Goal: Transaction & Acquisition: Book appointment/travel/reservation

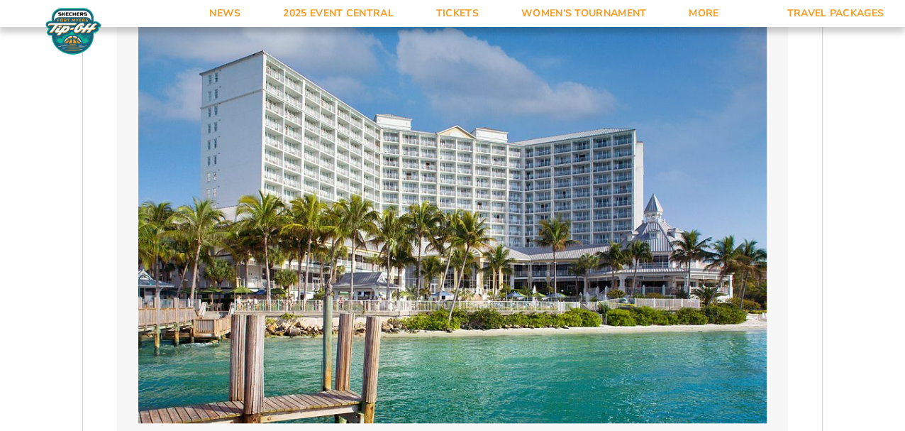
scroll to position [1048, 0]
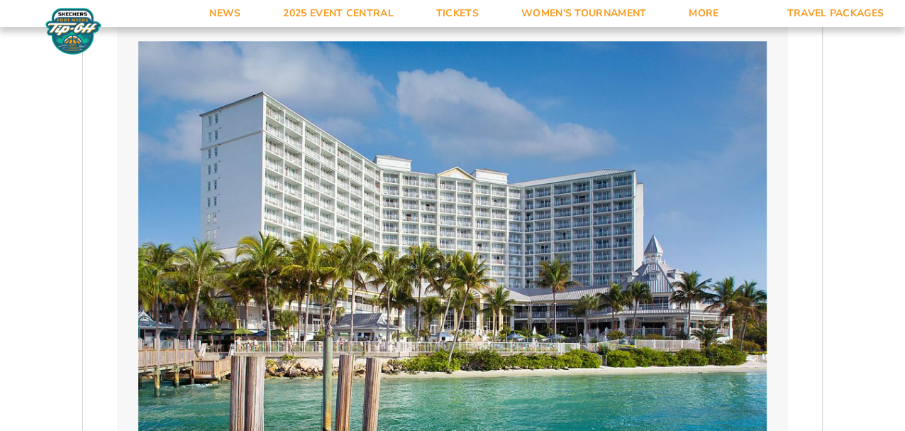
select select "4 Adults"
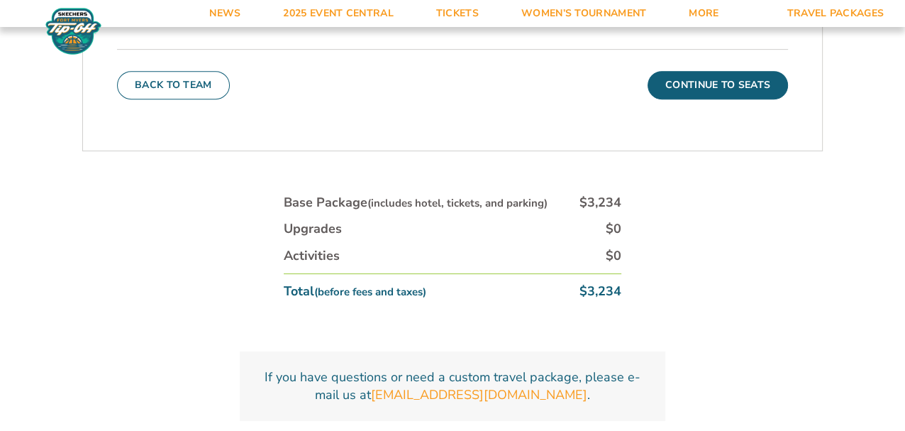
scroll to position [5262, 0]
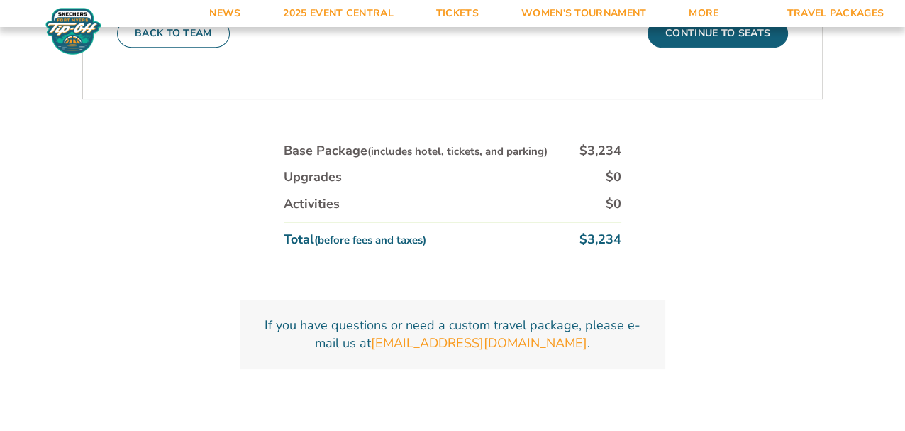
select select "18477"
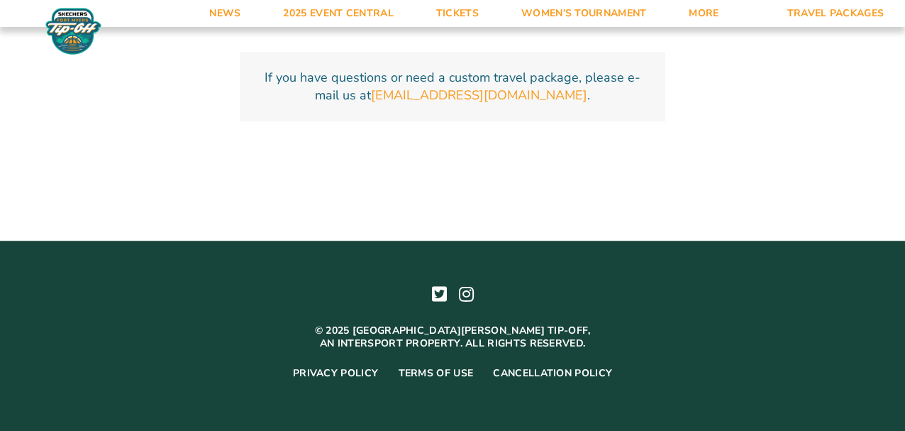
scroll to position [5563, 0]
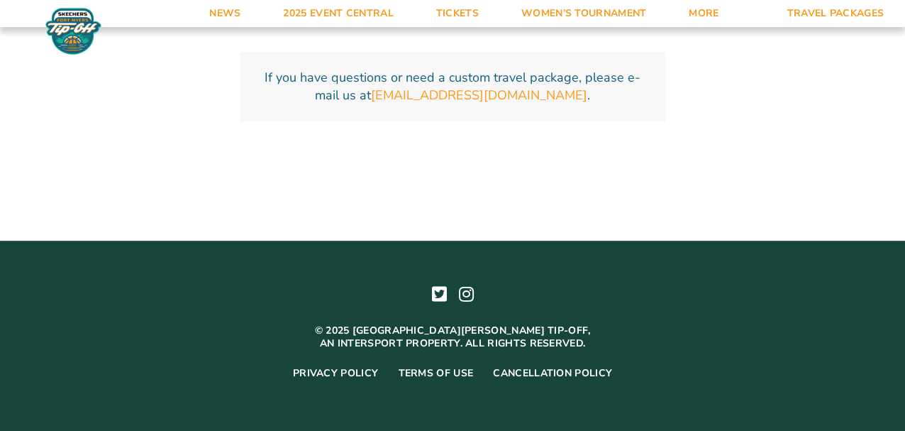
type input "[DATE]"
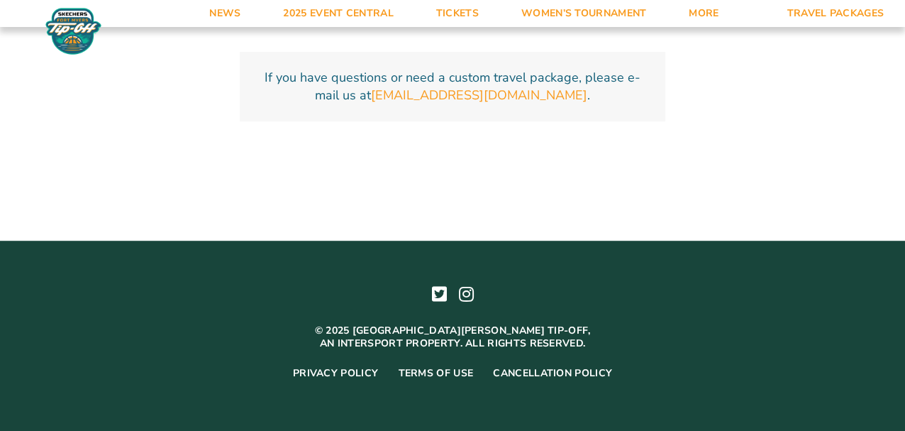
select select "1-Bedroom Villa Upgrade"
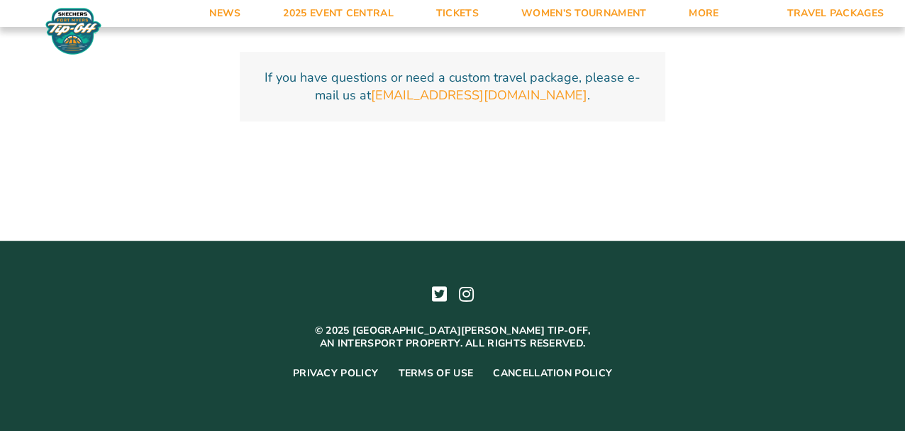
scroll to position [6278, 0]
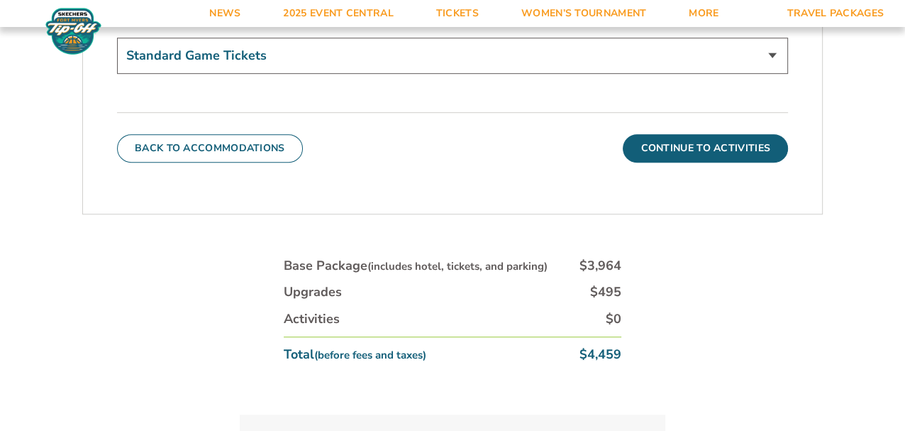
scroll to position [731, 0]
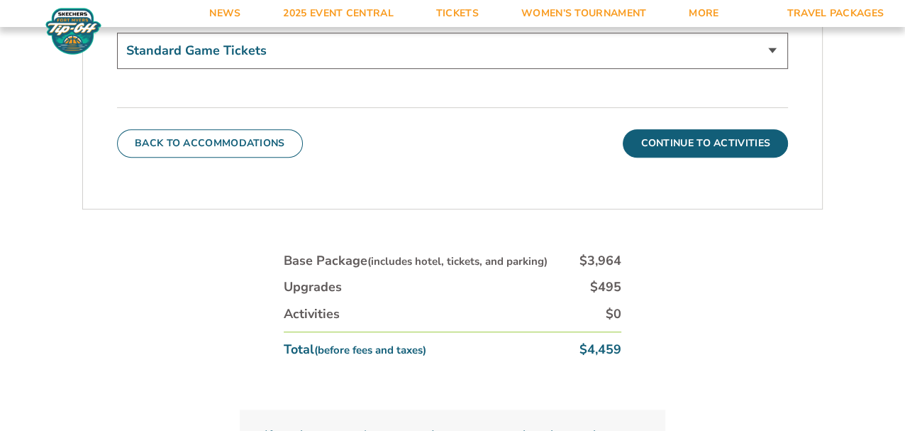
click at [788, 69] on select "Standard Game Tickets Midcourt Seat Upgrade (+$140 per person)" at bounding box center [452, 51] width 671 height 36
select select "Midcourt Seat Upgrade"
click at [117, 69] on select "Standard Game Tickets Midcourt Seat Upgrade (+$140 per person)" at bounding box center [452, 51] width 671 height 36
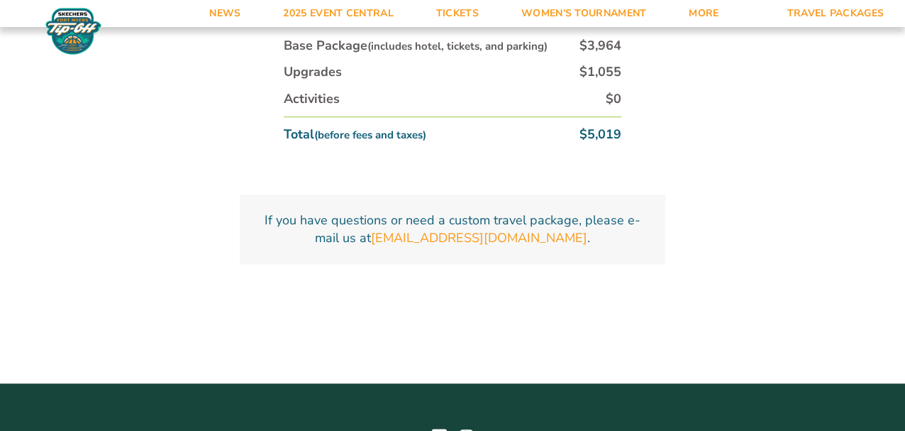
scroll to position [943, 0]
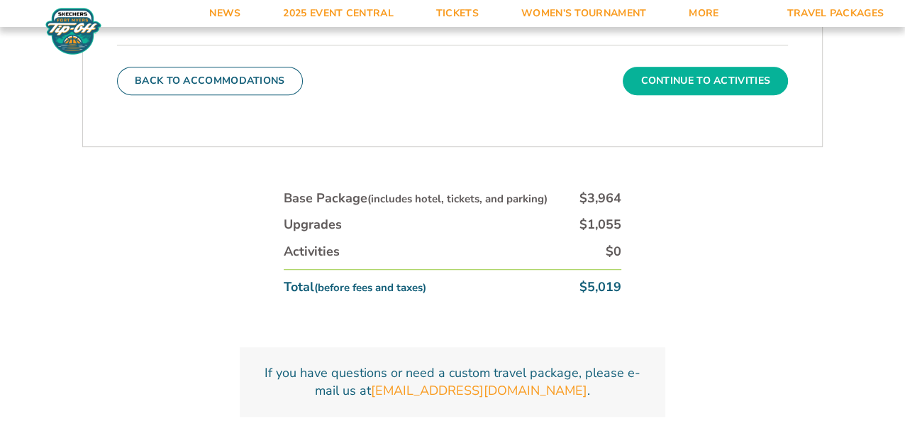
click at [722, 95] on button "Continue To Activities" at bounding box center [705, 81] width 165 height 28
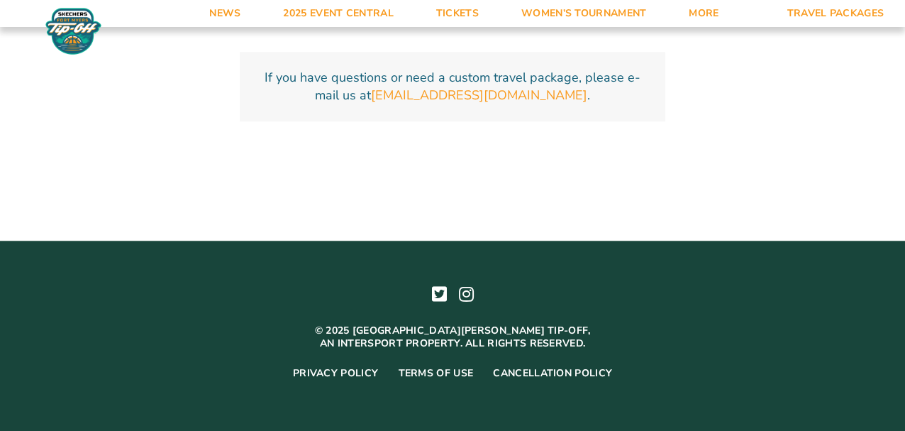
scroll to position [1298, 0]
